Goal: Transaction & Acquisition: Purchase product/service

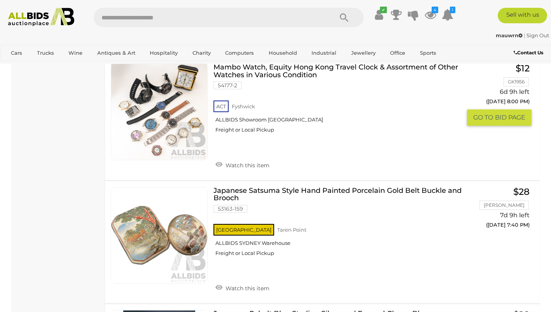
scroll to position [6897, 0]
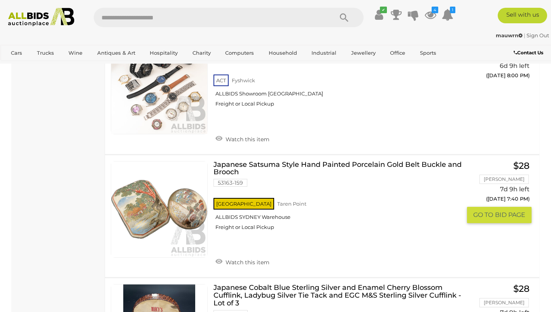
drag, startPoint x: 241, startPoint y: 262, endPoint x: 243, endPoint y: 258, distance: 4.0
click at [241, 262] on link "Watch this item" at bounding box center [242, 262] width 58 height 12
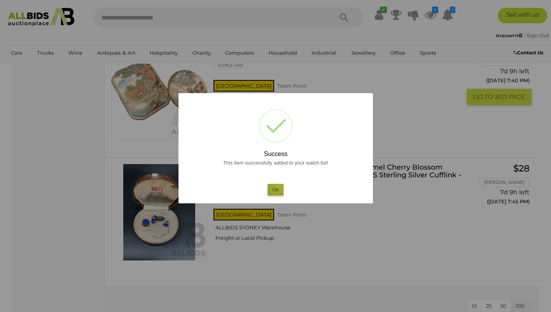
click at [278, 188] on button "Ok" at bounding box center [275, 189] width 16 height 11
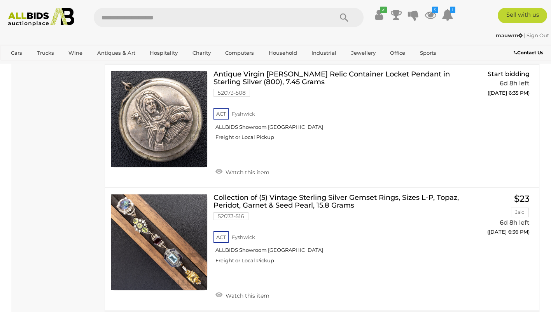
scroll to position [0, 0]
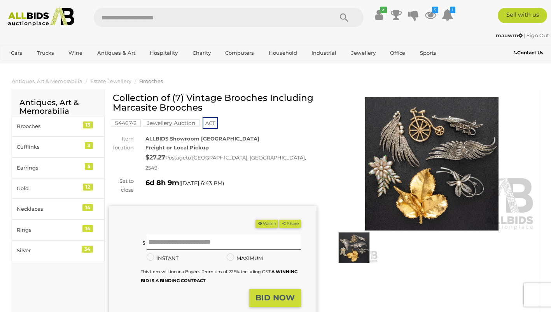
click at [424, 149] on img at bounding box center [431, 164] width 207 height 134
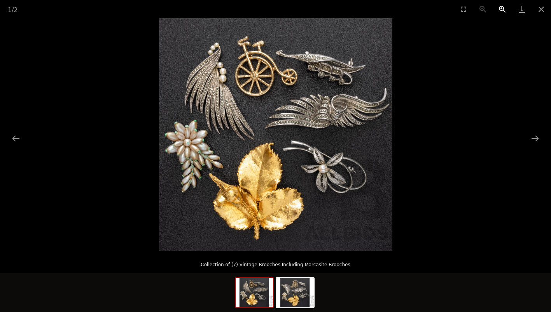
click at [503, 8] on button "Zoom in" at bounding box center [501, 9] width 19 height 18
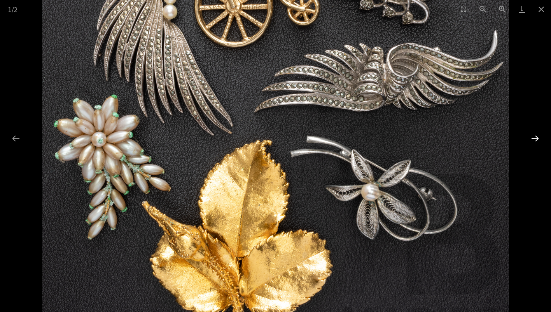
click at [532, 136] on button "Next slide" at bounding box center [534, 138] width 16 height 15
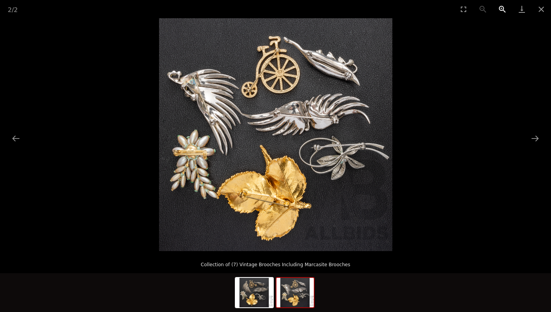
click at [497, 6] on button "Zoom in" at bounding box center [501, 9] width 19 height 18
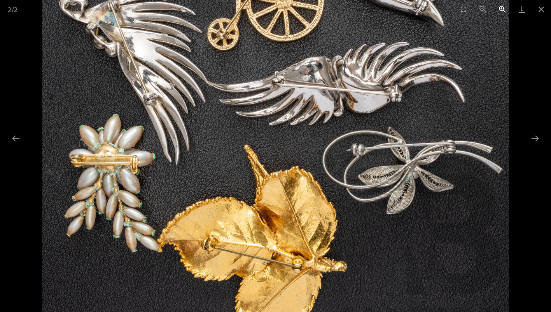
click at [502, 9] on button "Zoom in" at bounding box center [501, 9] width 19 height 18
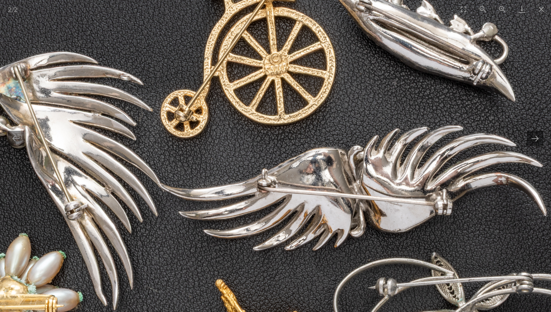
drag, startPoint x: 117, startPoint y: 172, endPoint x: 105, endPoint y: 307, distance: 135.8
click at [105, 307] on img at bounding box center [262, 248] width 699 height 699
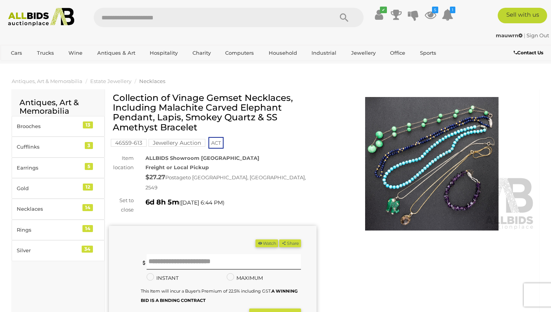
click at [430, 155] on img at bounding box center [431, 164] width 207 height 134
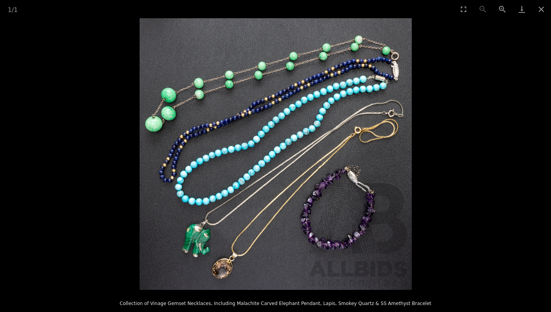
scroll to position [16, 0]
click at [502, 9] on button "Zoom in" at bounding box center [501, 9] width 19 height 18
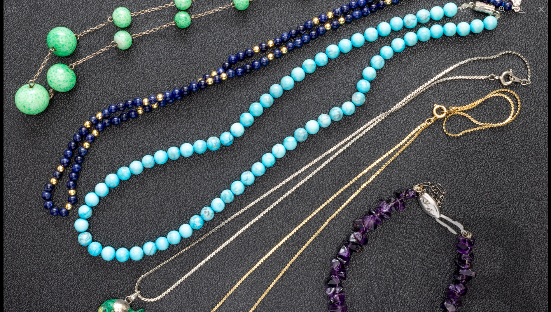
drag, startPoint x: 407, startPoint y: 54, endPoint x: 374, endPoint y: 31, distance: 40.4
click at [374, 31] on img at bounding box center [275, 160] width 544 height 544
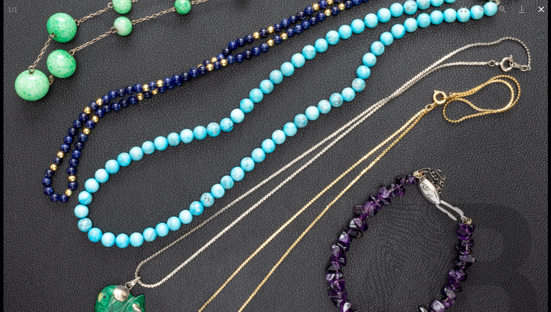
click at [540, 7] on button "Close gallery" at bounding box center [540, 9] width 19 height 18
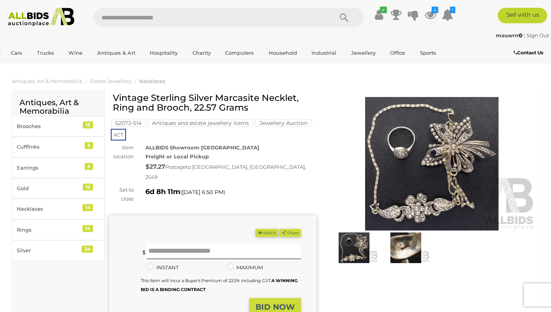
click at [430, 147] on img at bounding box center [431, 164] width 207 height 134
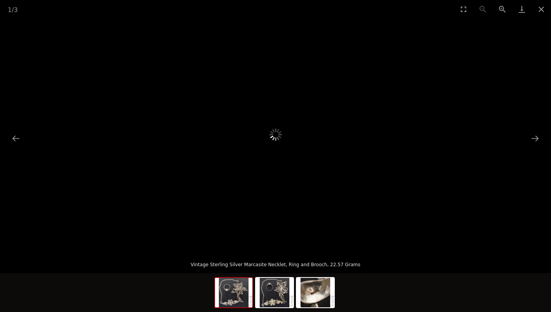
scroll to position [104, 0]
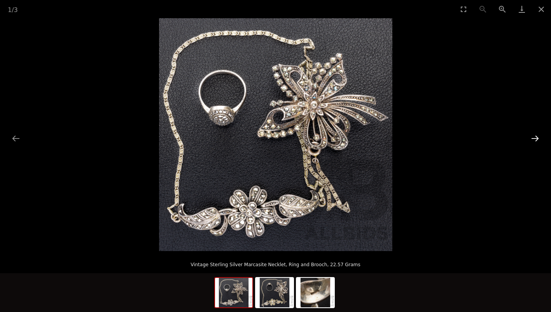
click at [533, 137] on button "Next slide" at bounding box center [534, 138] width 16 height 15
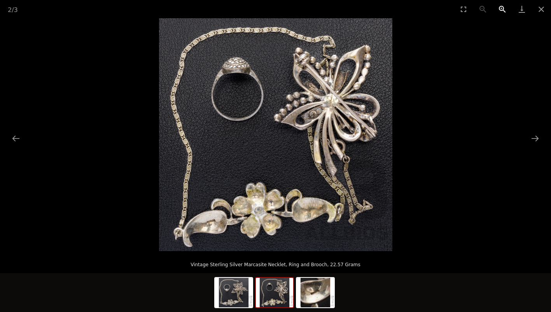
click at [500, 9] on button "Zoom in" at bounding box center [501, 9] width 19 height 18
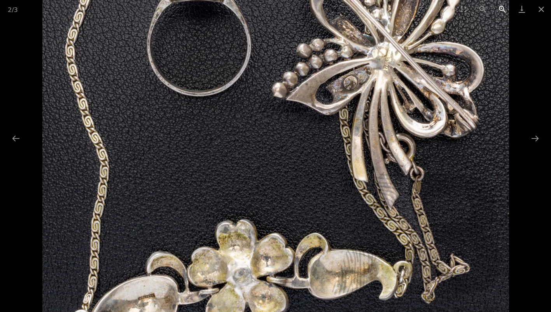
click at [500, 9] on button "Zoom in" at bounding box center [501, 9] width 19 height 18
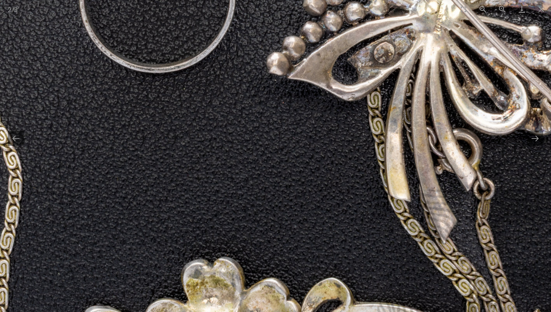
drag, startPoint x: 424, startPoint y: 81, endPoint x: 434, endPoint y: 63, distance: 21.2
click at [434, 63] on img at bounding box center [271, 114] width 699 height 699
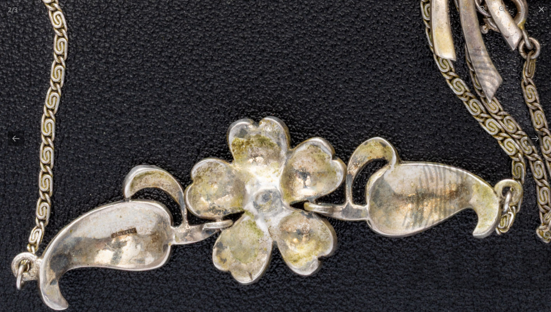
drag, startPoint x: 347, startPoint y: 211, endPoint x: 380, endPoint y: 74, distance: 140.5
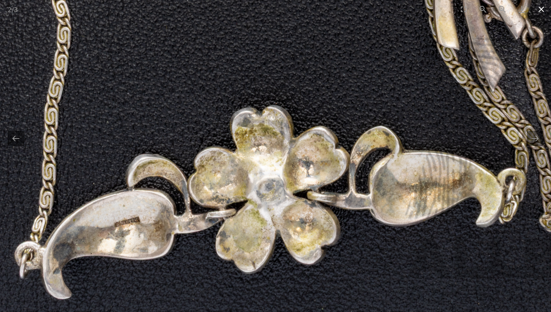
click at [540, 9] on button "Close gallery" at bounding box center [540, 9] width 19 height 18
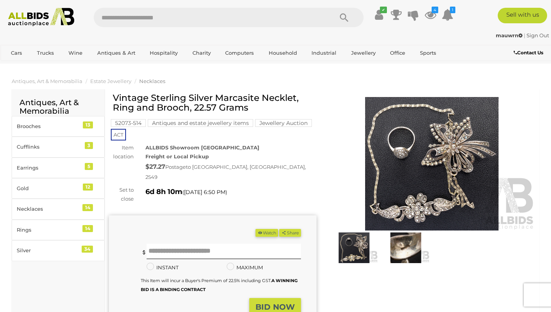
click at [399, 245] on img at bounding box center [406, 248] width 48 height 31
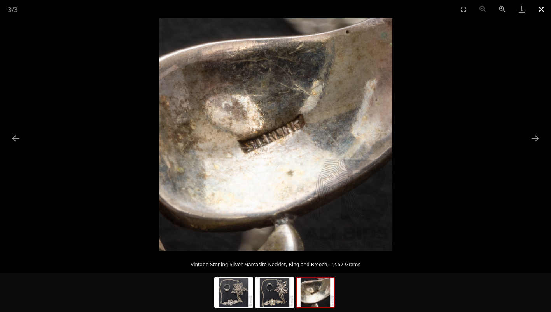
click at [540, 7] on button "Close gallery" at bounding box center [540, 9] width 19 height 18
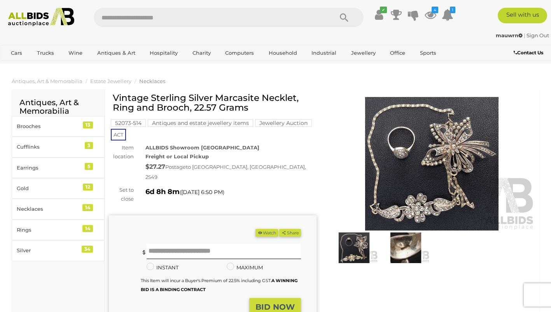
click at [424, 165] on img at bounding box center [431, 164] width 207 height 134
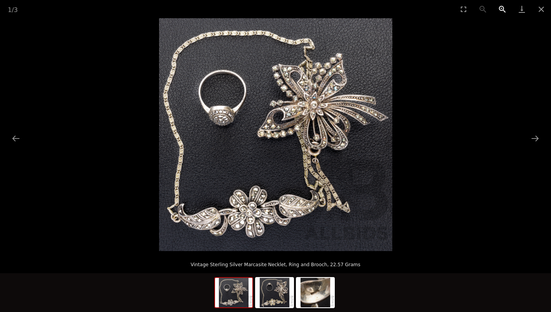
click at [502, 7] on button "Zoom in" at bounding box center [501, 9] width 19 height 18
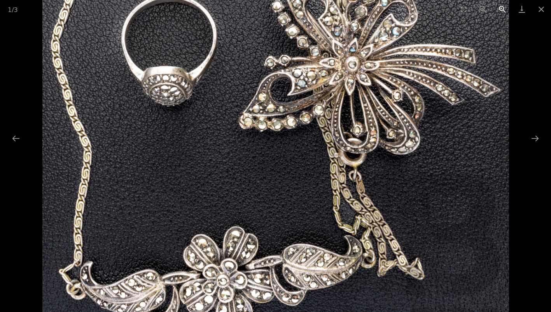
click at [502, 7] on button "Zoom in" at bounding box center [501, 9] width 19 height 18
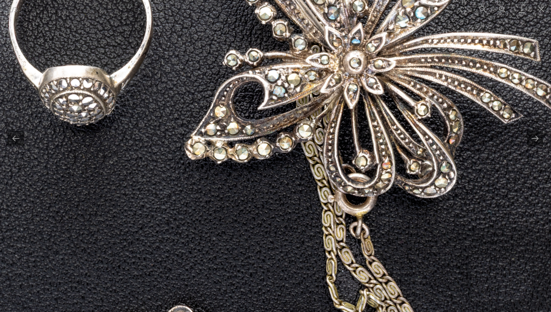
drag, startPoint x: 406, startPoint y: 118, endPoint x: 382, endPoint y: 123, distance: 23.9
click at [382, 124] on img at bounding box center [239, 152] width 699 height 699
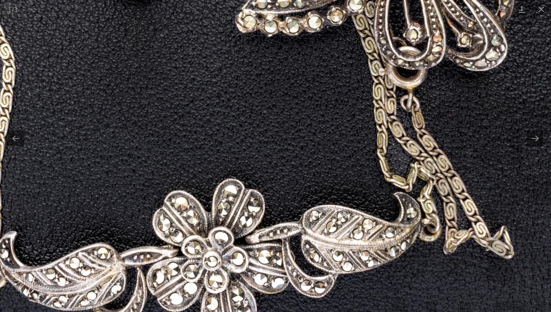
drag, startPoint x: 322, startPoint y: 248, endPoint x: 367, endPoint y: 120, distance: 135.8
click at [367, 120] on img at bounding box center [290, 25] width 699 height 699
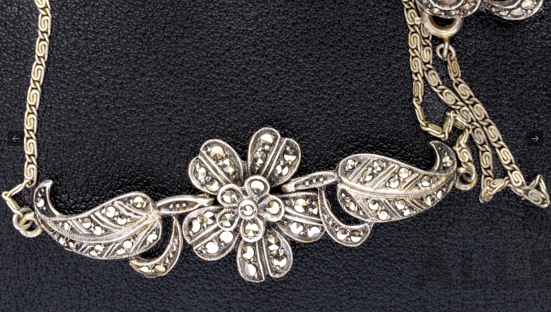
drag, startPoint x: 261, startPoint y: 199, endPoint x: 289, endPoint y: 204, distance: 28.0
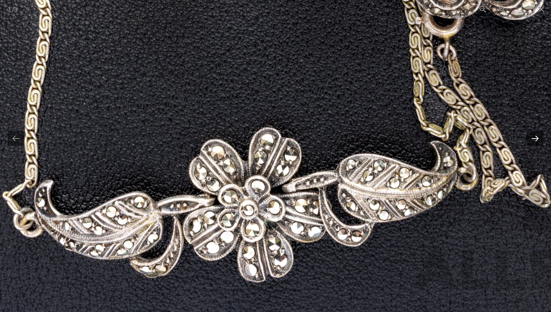
click at [535, 139] on button "Next slide" at bounding box center [534, 138] width 16 height 15
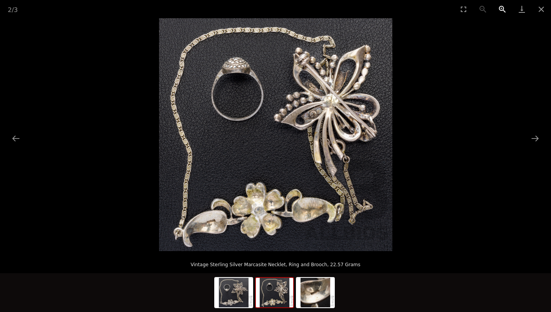
click at [499, 7] on button "Zoom in" at bounding box center [501, 9] width 19 height 18
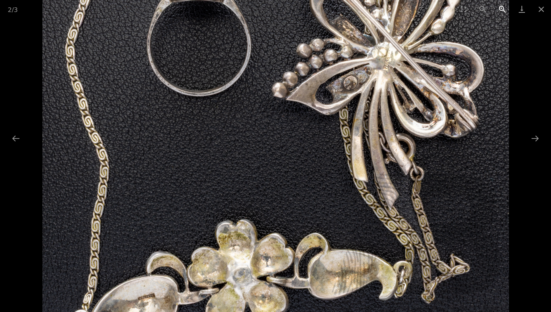
click at [499, 7] on button "Zoom in" at bounding box center [501, 9] width 19 height 18
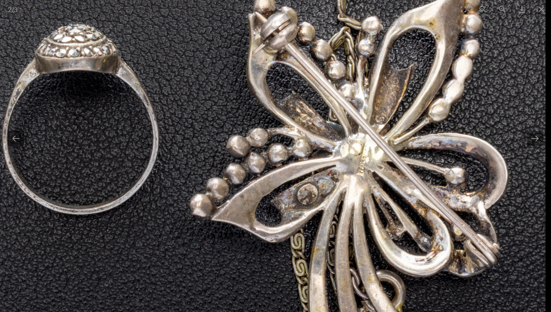
drag, startPoint x: 411, startPoint y: 64, endPoint x: 302, endPoint y: 207, distance: 179.4
click at [302, 207] on img at bounding box center [194, 256] width 699 height 699
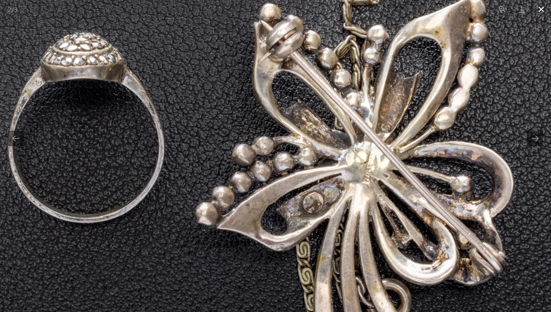
click at [542, 10] on button "Close gallery" at bounding box center [540, 9] width 19 height 18
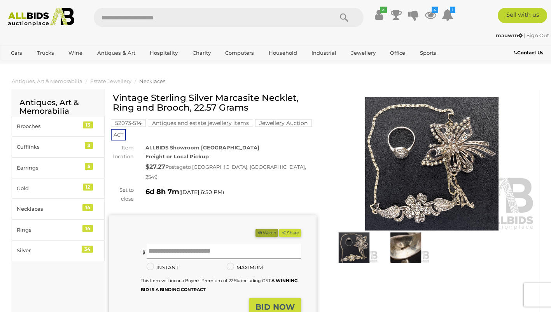
click at [263, 229] on button "Watch" at bounding box center [266, 233] width 23 height 8
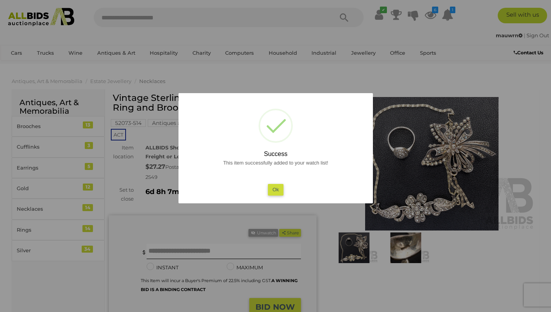
click at [272, 187] on button "Ok" at bounding box center [275, 189] width 16 height 11
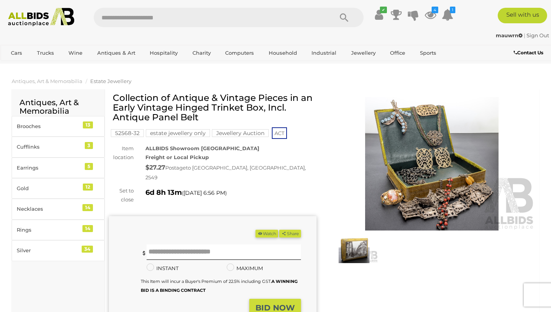
click at [418, 162] on img at bounding box center [431, 164] width 207 height 134
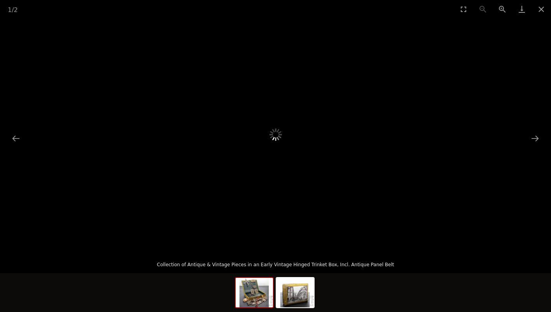
scroll to position [209, 0]
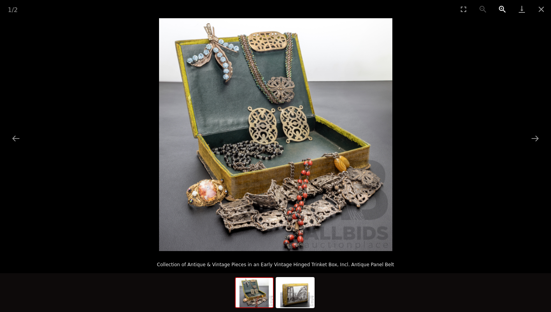
click at [502, 9] on button "Zoom in" at bounding box center [501, 9] width 19 height 18
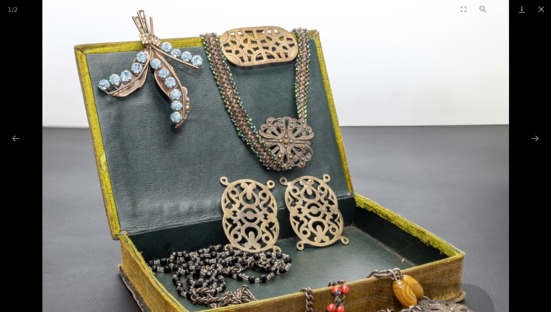
click at [502, 9] on button "Zoom in" at bounding box center [501, 9] width 19 height 18
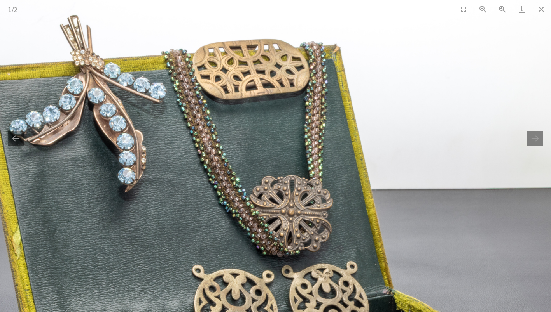
scroll to position [0, 0]
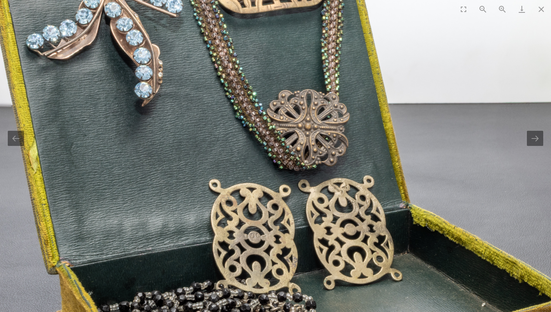
drag, startPoint x: 268, startPoint y: 192, endPoint x: 300, endPoint y: 63, distance: 132.3
click at [298, 66] on img at bounding box center [291, 263] width 699 height 699
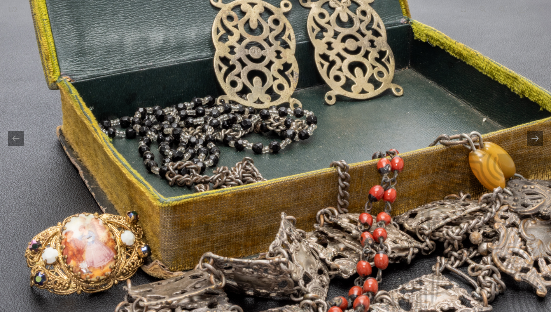
drag, startPoint x: 359, startPoint y: 212, endPoint x: 330, endPoint y: 84, distance: 131.5
click at [343, 87] on img at bounding box center [292, 78] width 699 height 699
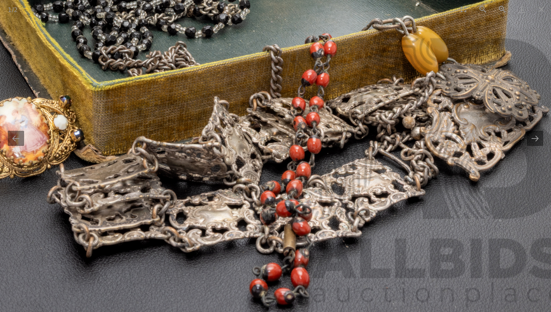
drag, startPoint x: 451, startPoint y: 249, endPoint x: 387, endPoint y: 174, distance: 99.2
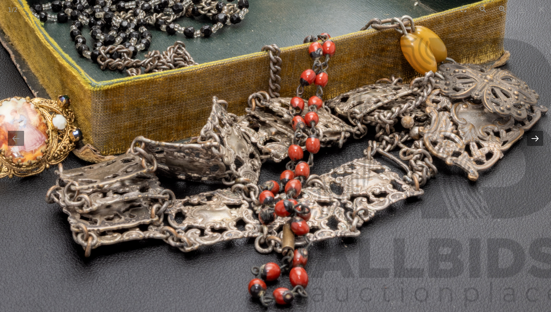
click at [533, 139] on button "Next slide" at bounding box center [534, 138] width 16 height 15
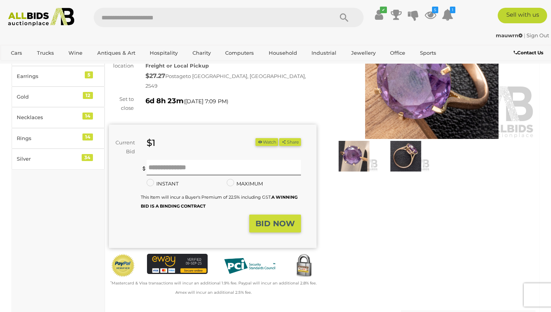
scroll to position [77, 0]
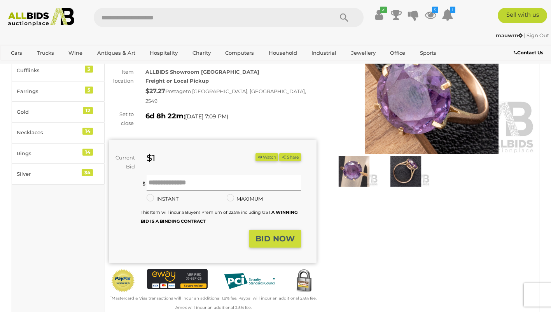
click at [397, 169] on img at bounding box center [406, 171] width 48 height 31
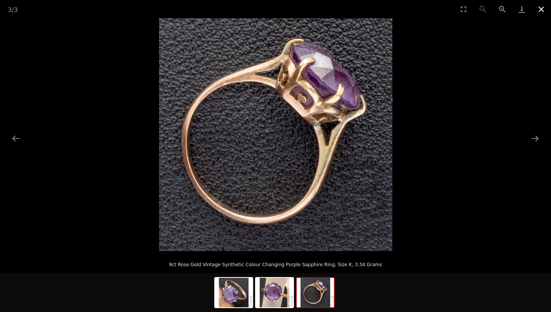
click at [541, 9] on button "Close gallery" at bounding box center [540, 9] width 19 height 18
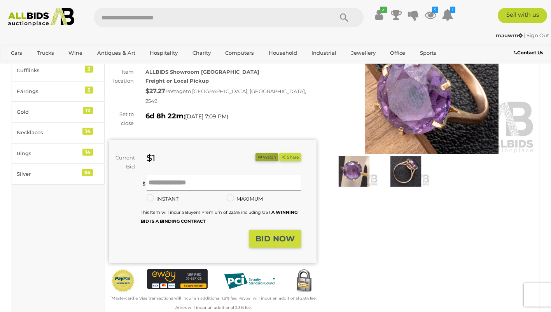
click at [261, 153] on button "Watch" at bounding box center [266, 157] width 23 height 8
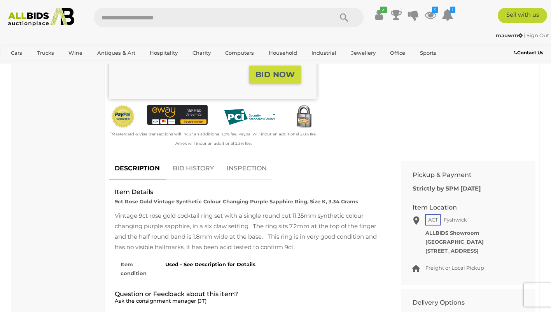
scroll to position [247, 0]
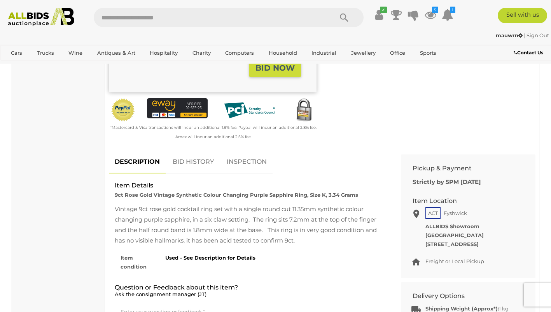
click at [196, 153] on link "BID HISTORY" at bounding box center [193, 162] width 53 height 23
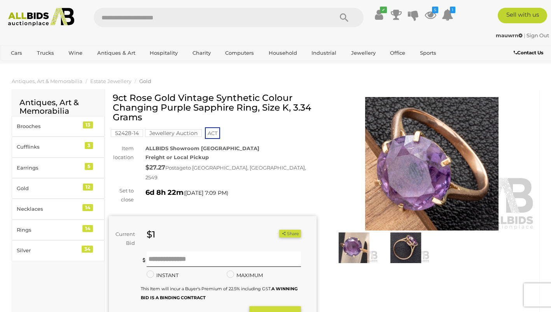
scroll to position [0, 0]
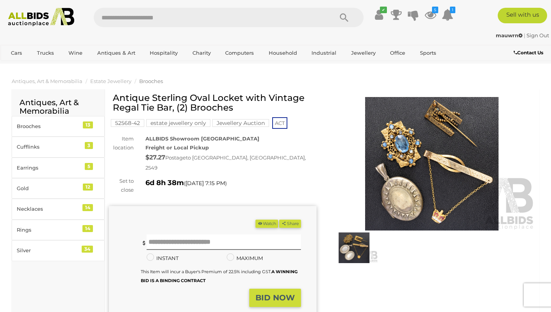
click at [409, 157] on img at bounding box center [431, 164] width 207 height 134
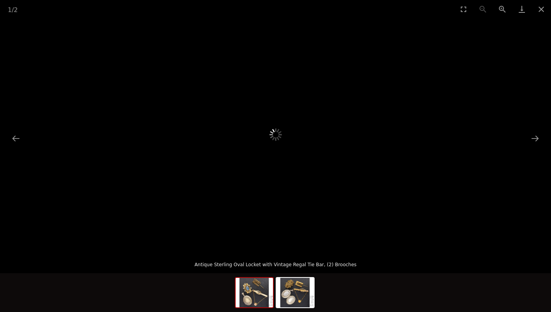
scroll to position [29, 0]
click at [249, 299] on img at bounding box center [253, 293] width 37 height 30
click at [291, 296] on img at bounding box center [294, 293] width 37 height 30
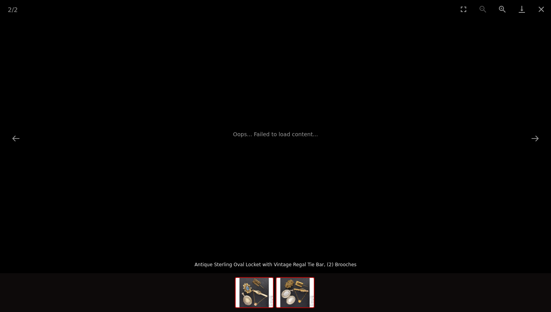
click at [257, 296] on img at bounding box center [253, 293] width 37 height 30
click at [22, 138] on button "Previous slide" at bounding box center [16, 138] width 16 height 15
click at [540, 9] on button "Close gallery" at bounding box center [540, 9] width 19 height 18
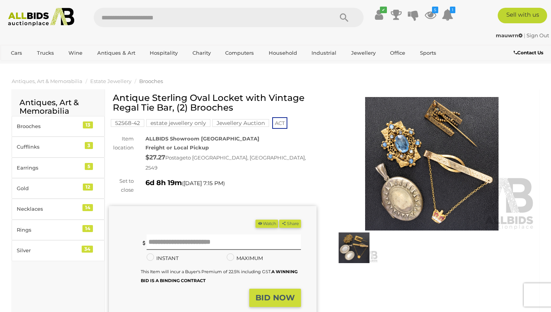
click at [357, 243] on img at bounding box center [354, 248] width 48 height 31
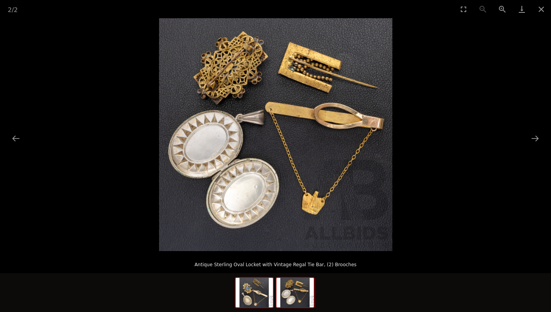
click at [253, 293] on img at bounding box center [253, 293] width 37 height 30
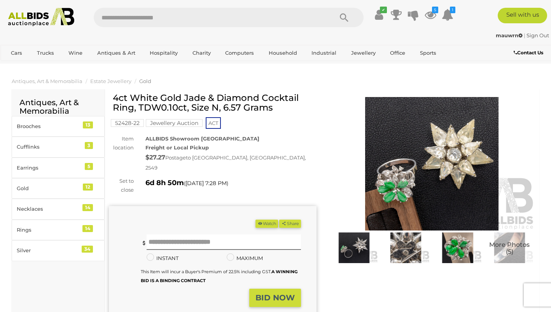
click at [448, 159] on img at bounding box center [431, 164] width 207 height 134
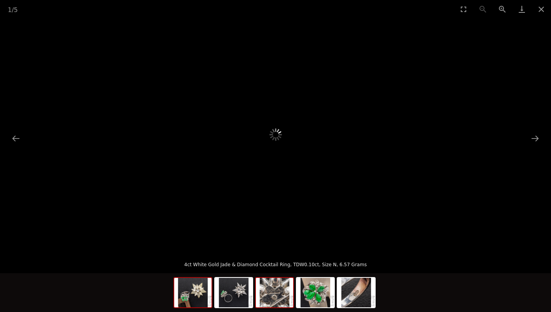
click at [273, 303] on img at bounding box center [274, 293] width 37 height 30
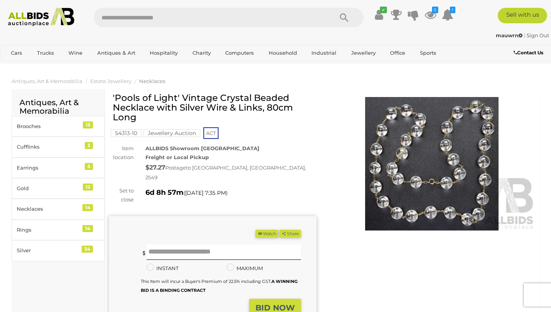
click at [430, 165] on img at bounding box center [431, 164] width 207 height 134
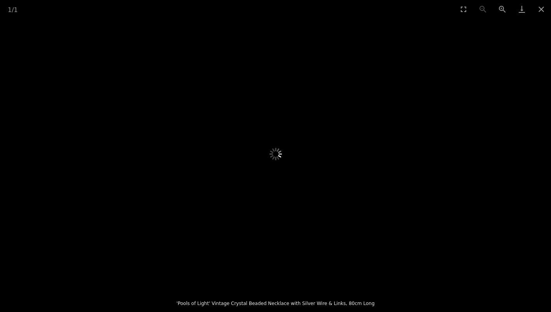
scroll to position [164, 0]
click at [536, 6] on button "Close gallery" at bounding box center [540, 9] width 19 height 18
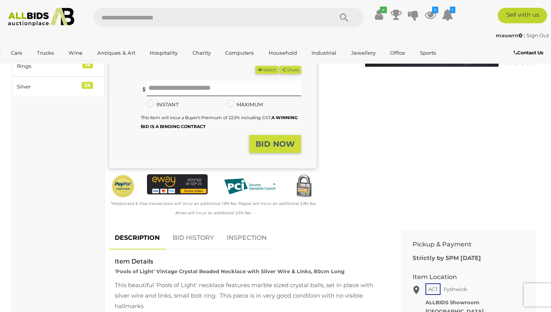
scroll to position [0, 0]
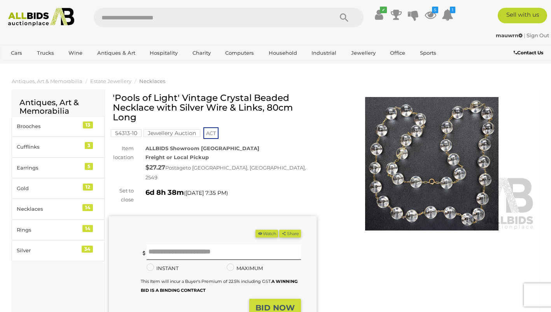
click at [407, 151] on img at bounding box center [431, 164] width 207 height 134
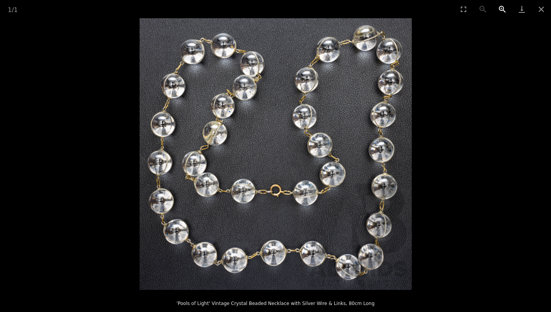
click at [502, 10] on button "Zoom in" at bounding box center [501, 9] width 19 height 18
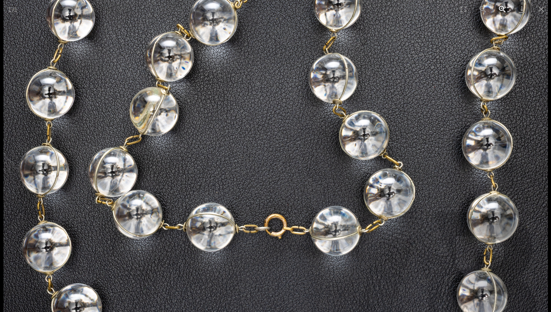
click at [502, 10] on button "Zoom in" at bounding box center [501, 9] width 19 height 18
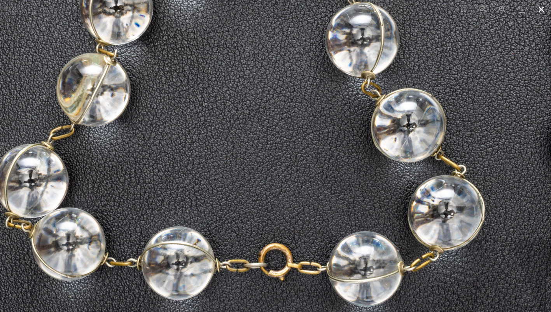
click at [543, 10] on button "Close gallery" at bounding box center [540, 9] width 19 height 18
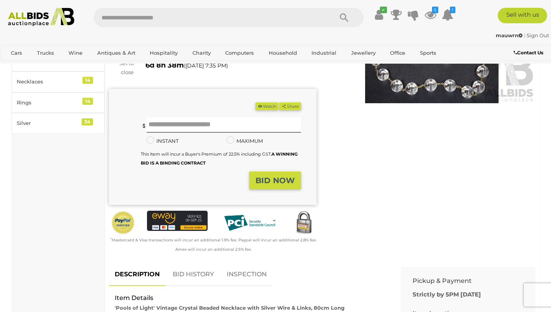
scroll to position [120, 0]
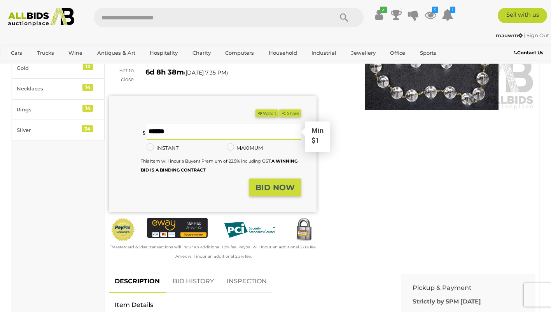
click at [193, 124] on input "text" at bounding box center [223, 132] width 154 height 16
type input "**"
click at [265, 183] on strong "BID NOW" at bounding box center [274, 187] width 39 height 9
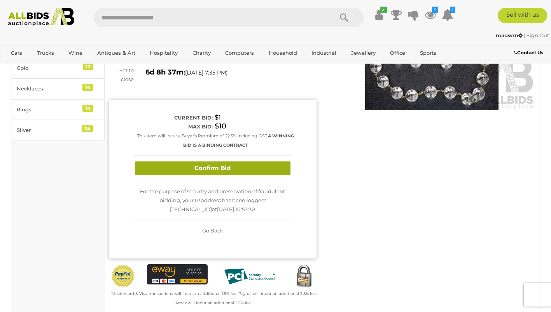
click at [248, 162] on button "Confirm Bid" at bounding box center [212, 169] width 155 height 14
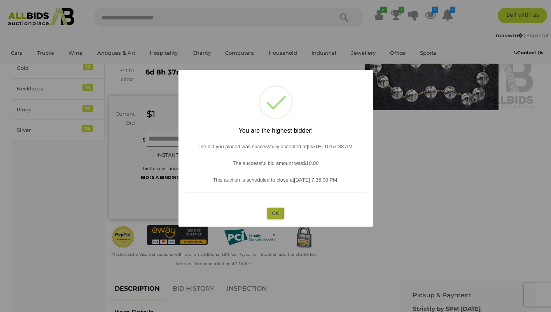
click at [274, 214] on button "OK" at bounding box center [275, 213] width 17 height 11
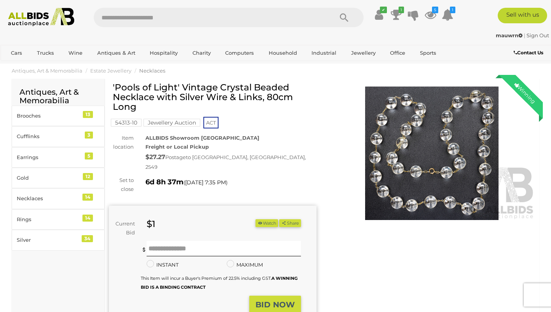
scroll to position [0, 0]
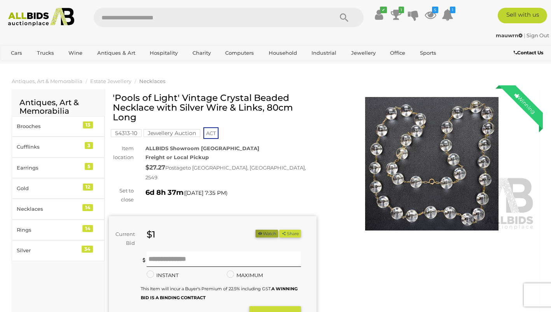
click at [269, 230] on button "Watch" at bounding box center [266, 234] width 23 height 8
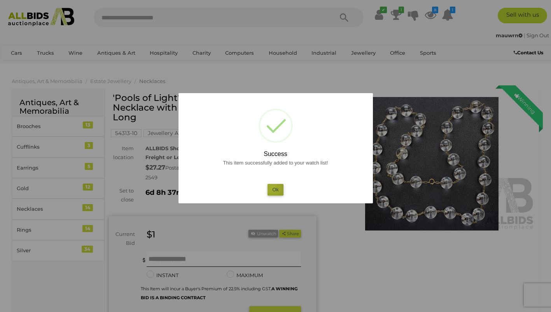
click at [272, 188] on button "Ok" at bounding box center [275, 189] width 16 height 11
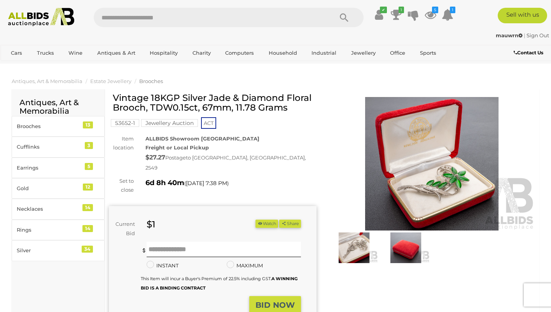
click at [427, 162] on img at bounding box center [431, 164] width 207 height 134
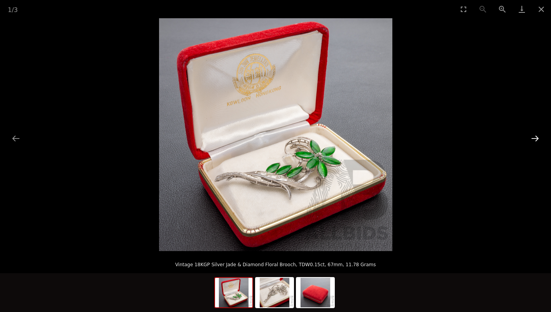
click at [536, 138] on button "Next slide" at bounding box center [534, 138] width 16 height 15
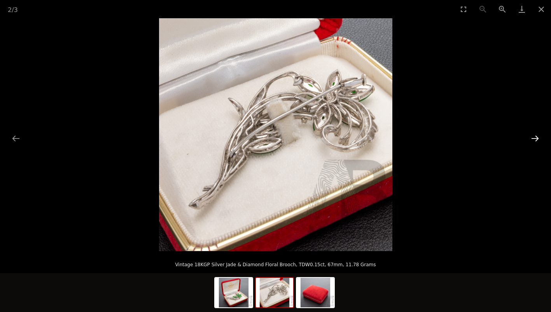
click at [536, 138] on button "Next slide" at bounding box center [534, 138] width 16 height 15
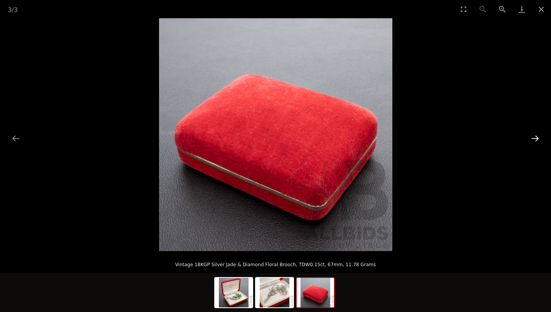
click at [536, 138] on button "Next slide" at bounding box center [534, 138] width 16 height 15
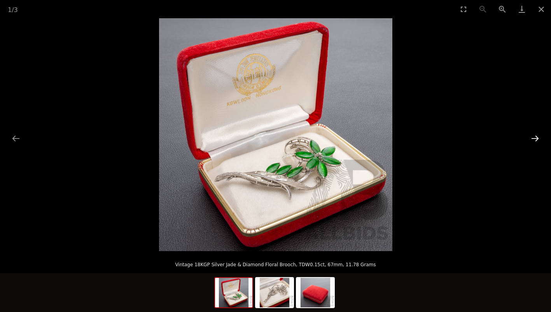
click at [536, 138] on button "Next slide" at bounding box center [534, 138] width 16 height 15
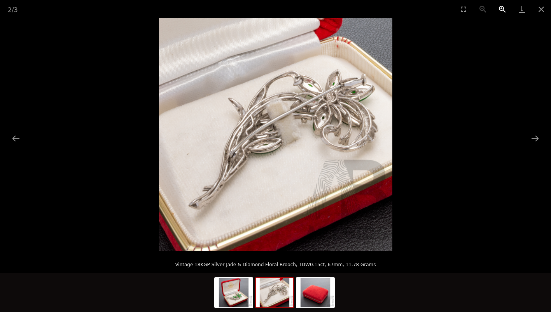
click at [499, 7] on button "Zoom in" at bounding box center [501, 9] width 19 height 18
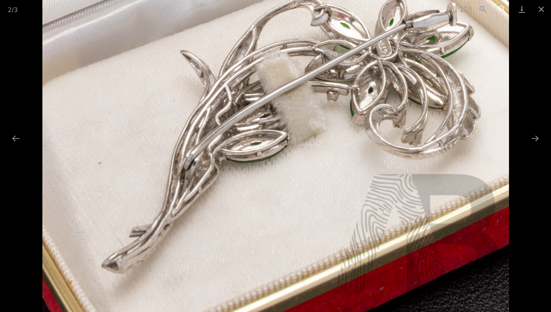
click at [499, 7] on button "Zoom in" at bounding box center [501, 9] width 19 height 18
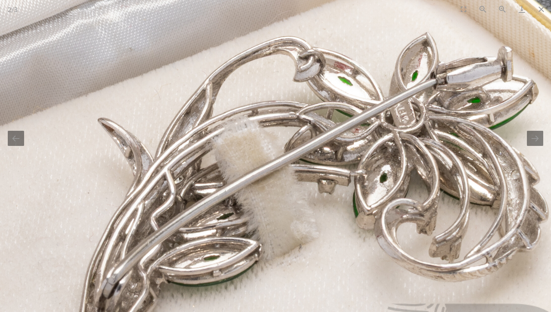
drag, startPoint x: 371, startPoint y: 112, endPoint x: 308, endPoint y: 118, distance: 63.2
click at [335, 134] on img at bounding box center [240, 228] width 699 height 699
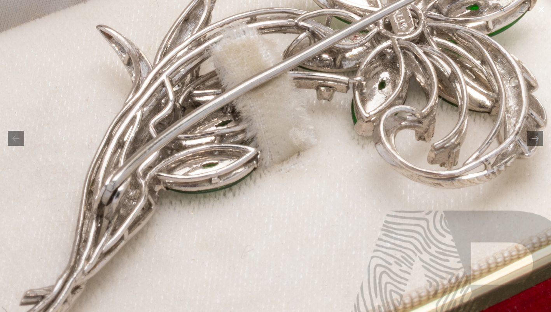
click at [541, 7] on button "Close gallery" at bounding box center [540, 9] width 19 height 18
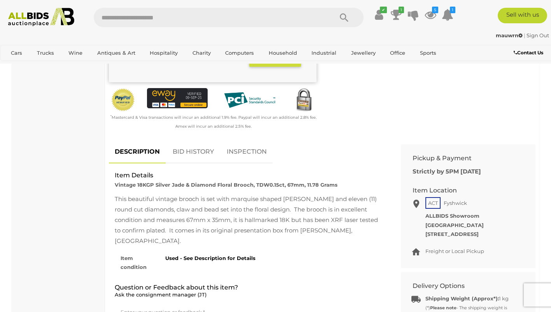
scroll to position [247, 0]
drag, startPoint x: 331, startPoint y: 209, endPoint x: 370, endPoint y: 211, distance: 39.3
click at [370, 211] on div "This beautiful vintage brooch is set with marquise shaped Jade cabochons and el…" at bounding box center [249, 220] width 268 height 52
drag, startPoint x: 370, startPoint y: 211, endPoint x: 364, endPoint y: 212, distance: 6.7
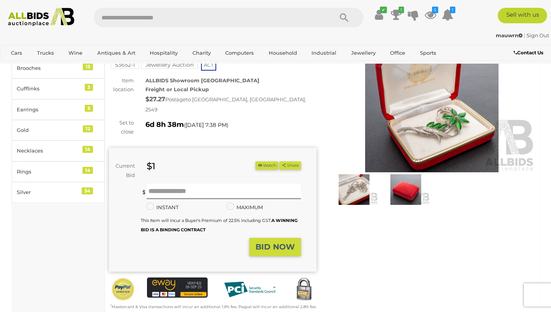
scroll to position [0, 0]
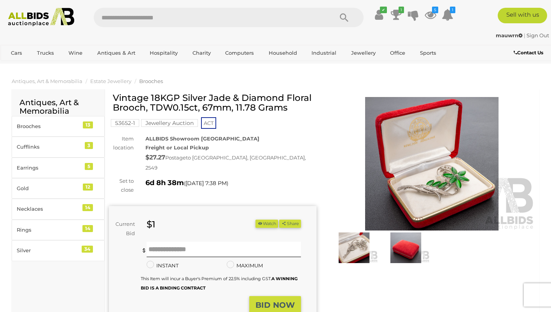
click at [434, 172] on img at bounding box center [431, 164] width 207 height 134
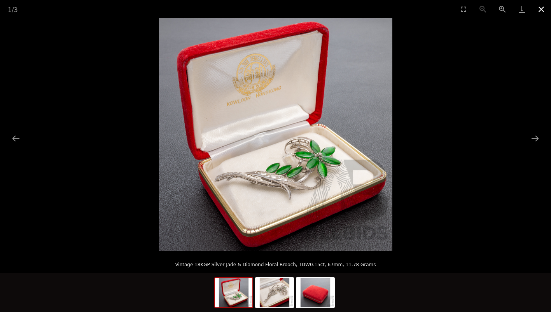
click at [539, 6] on button "Close gallery" at bounding box center [540, 9] width 19 height 18
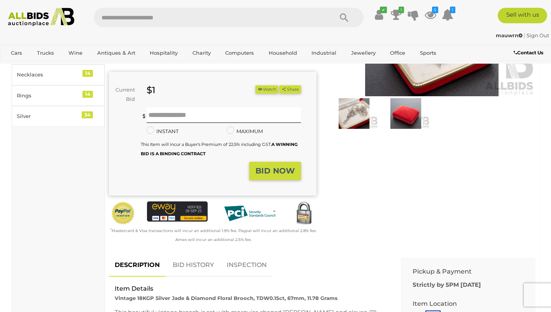
scroll to position [158, 0]
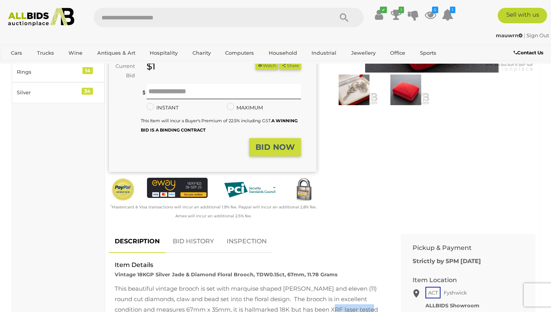
click at [199, 233] on link "BID HISTORY" at bounding box center [193, 241] width 53 height 23
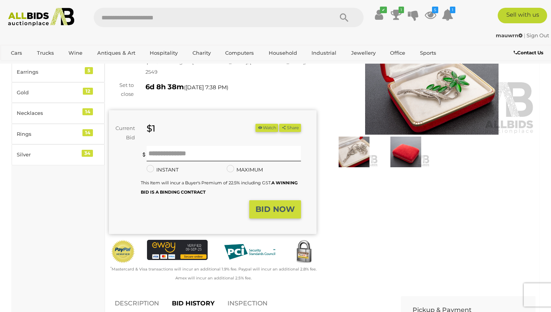
scroll to position [95, 0]
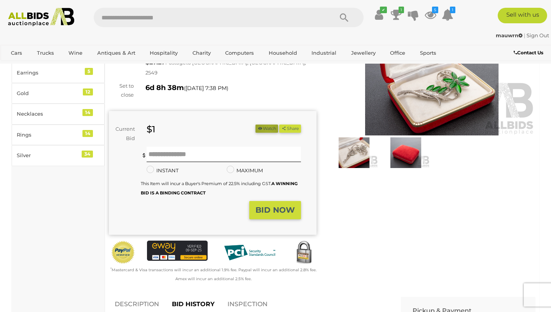
click at [264, 125] on button "Watch" at bounding box center [266, 129] width 23 height 8
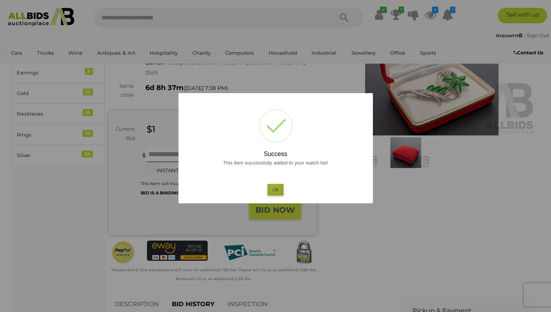
click at [273, 187] on button "Ok" at bounding box center [275, 189] width 16 height 11
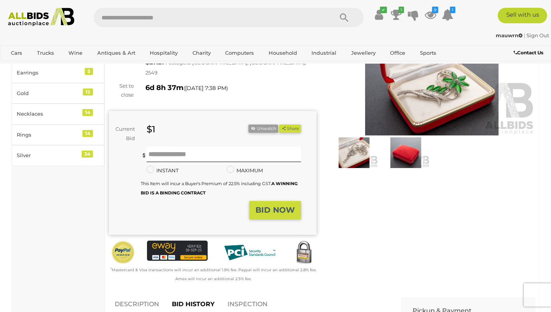
scroll to position [0, 0]
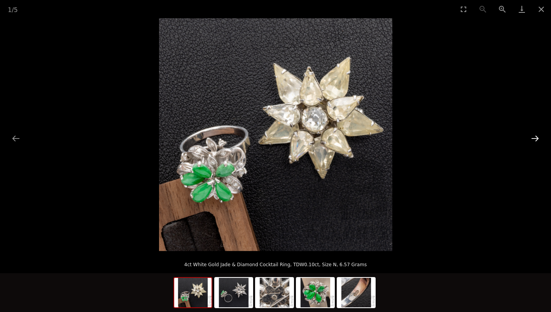
click at [533, 138] on button "Next slide" at bounding box center [534, 138] width 16 height 15
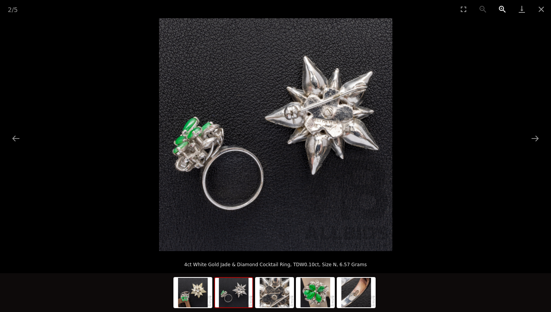
click at [501, 8] on button "Zoom in" at bounding box center [501, 9] width 19 height 18
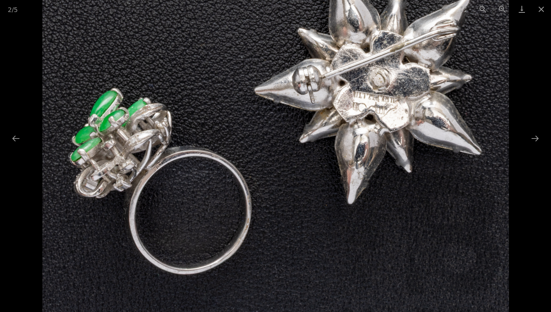
scroll to position [172, 0]
click at [529, 137] on button "Next slide" at bounding box center [534, 138] width 16 height 15
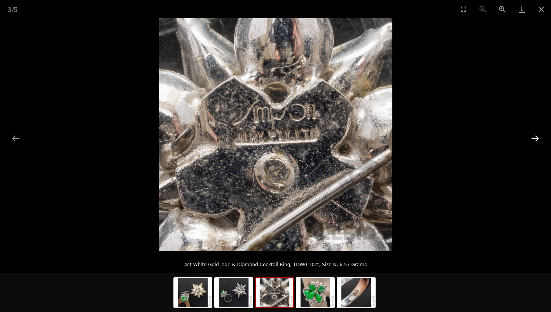
click at [529, 137] on button "Next slide" at bounding box center [534, 138] width 16 height 15
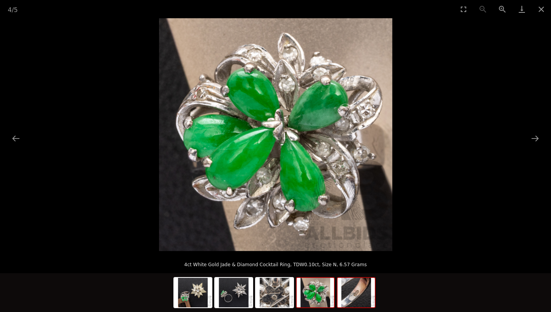
click at [353, 296] on img at bounding box center [355, 293] width 37 height 30
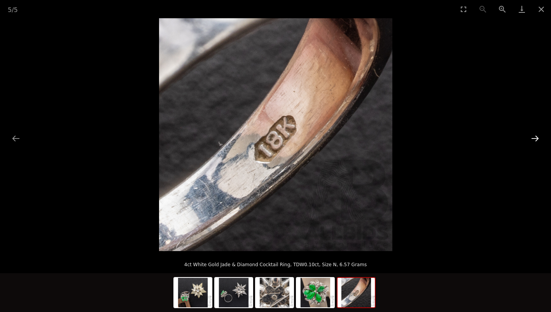
click at [532, 138] on button "Next slide" at bounding box center [534, 138] width 16 height 15
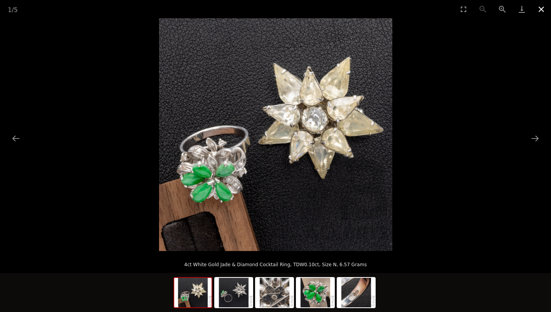
click at [542, 10] on button "Close gallery" at bounding box center [540, 9] width 19 height 18
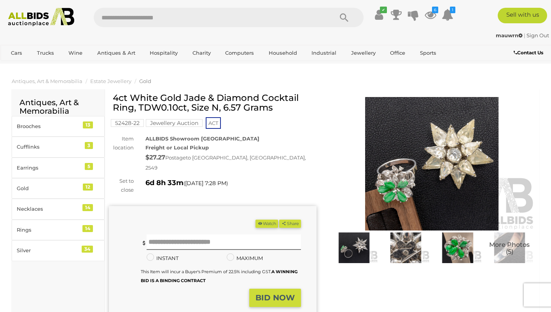
click at [498, 242] on span "More Photos (5)" at bounding box center [509, 249] width 40 height 14
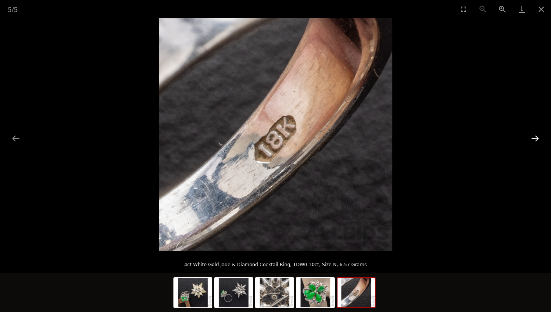
click at [535, 138] on button "Next slide" at bounding box center [534, 138] width 16 height 15
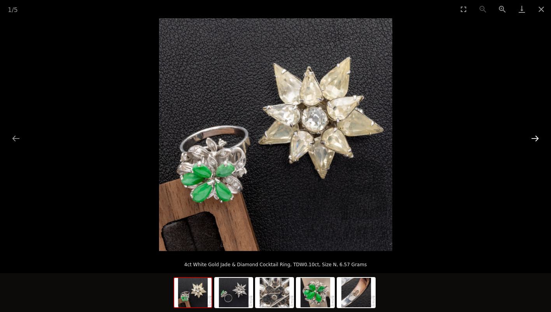
click at [535, 138] on button "Next slide" at bounding box center [534, 138] width 16 height 15
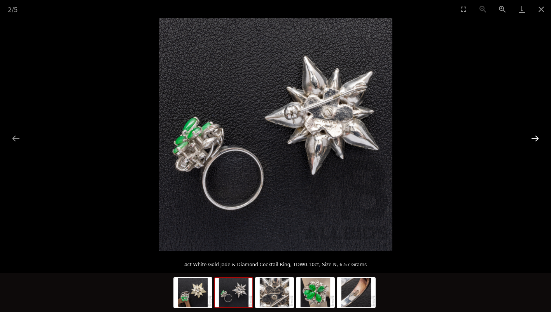
click at [535, 138] on button "Next slide" at bounding box center [534, 138] width 16 height 15
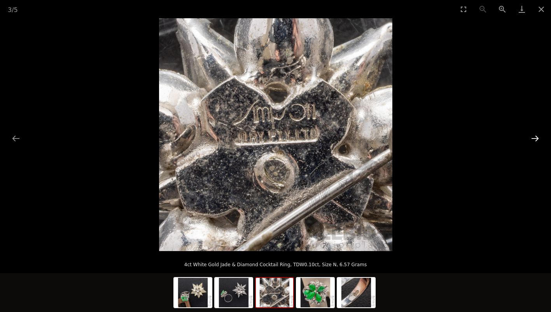
click at [535, 138] on button "Next slide" at bounding box center [534, 138] width 16 height 15
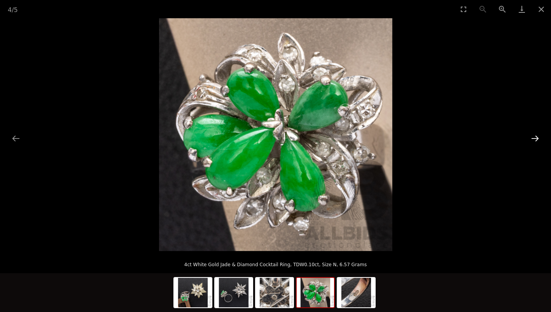
click at [535, 138] on button "Next slide" at bounding box center [534, 138] width 16 height 15
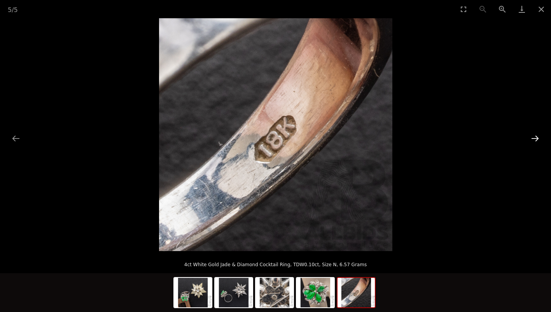
click at [535, 138] on button "Next slide" at bounding box center [534, 138] width 16 height 15
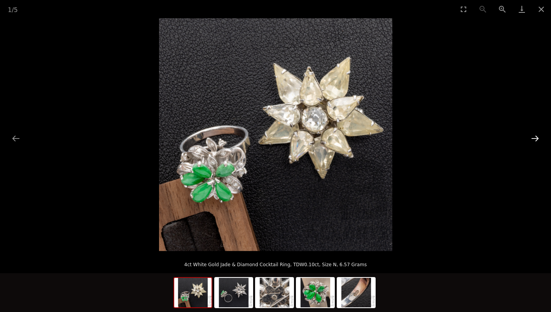
click at [535, 138] on button "Next slide" at bounding box center [534, 138] width 16 height 15
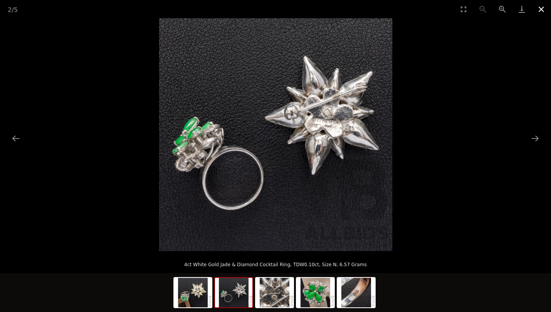
click at [538, 7] on button "Close gallery" at bounding box center [540, 9] width 19 height 18
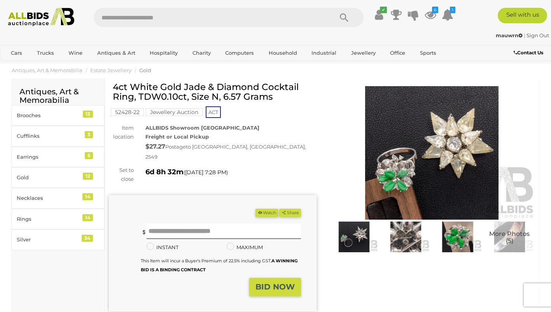
scroll to position [10, 0]
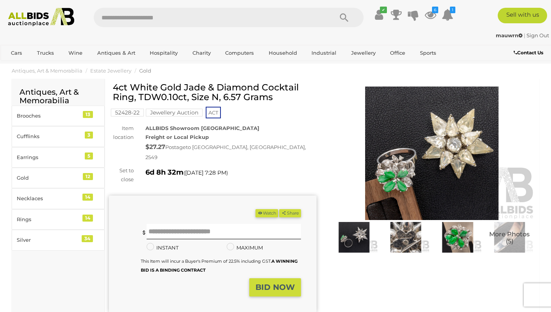
click at [262, 209] on button "Watch" at bounding box center [266, 213] width 23 height 8
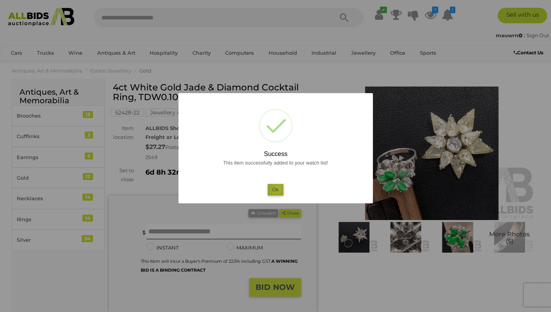
click at [277, 189] on button "Ok" at bounding box center [275, 189] width 16 height 11
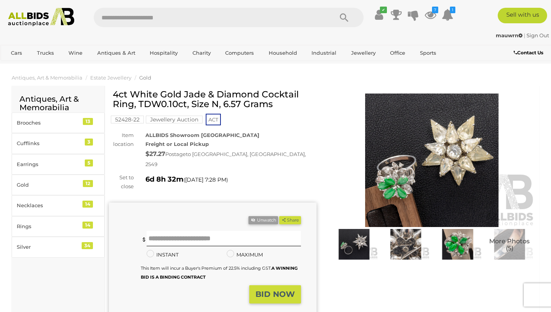
scroll to position [0, 0]
